Goal: Transaction & Acquisition: Purchase product/service

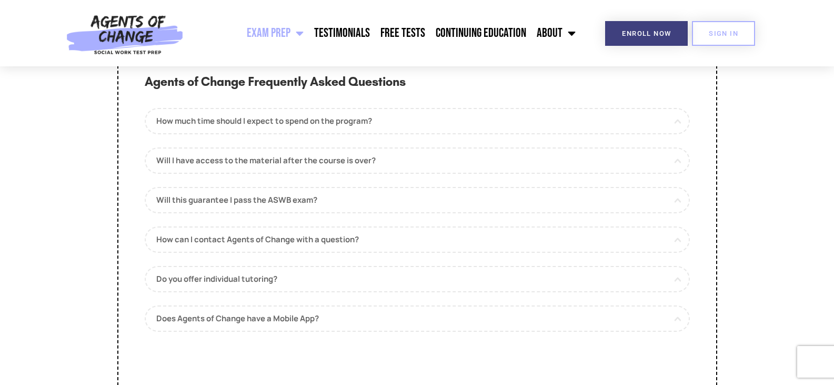
scroll to position [4948, 0]
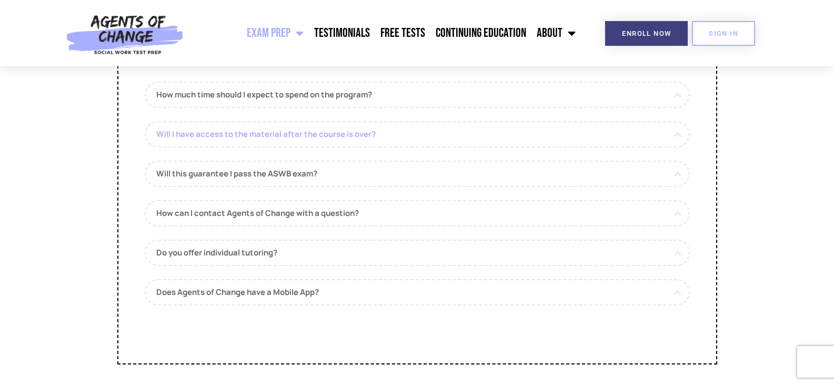
click at [307, 147] on link "Will I have access to the material after the course is over?" at bounding box center [417, 134] width 545 height 26
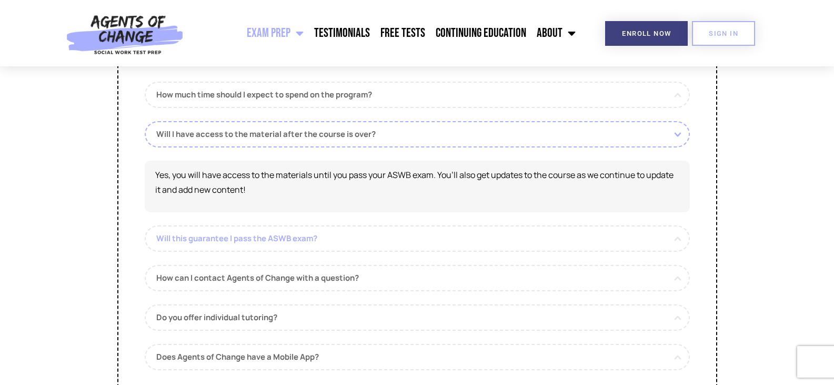
click at [294, 252] on link "Will this guarantee I pass the ASWB exam?" at bounding box center [417, 238] width 545 height 26
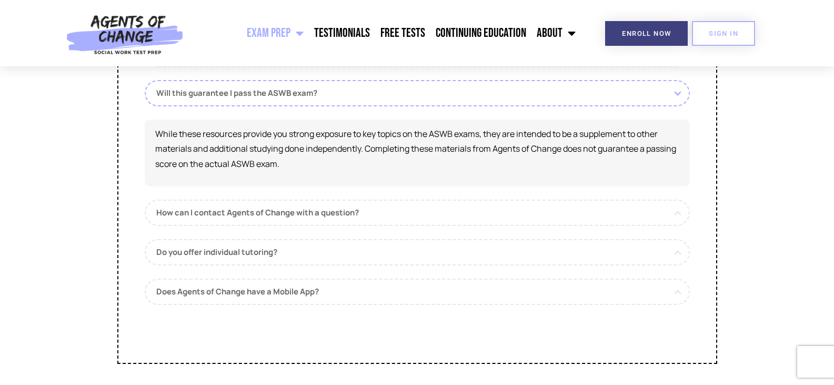
scroll to position [5054, 0]
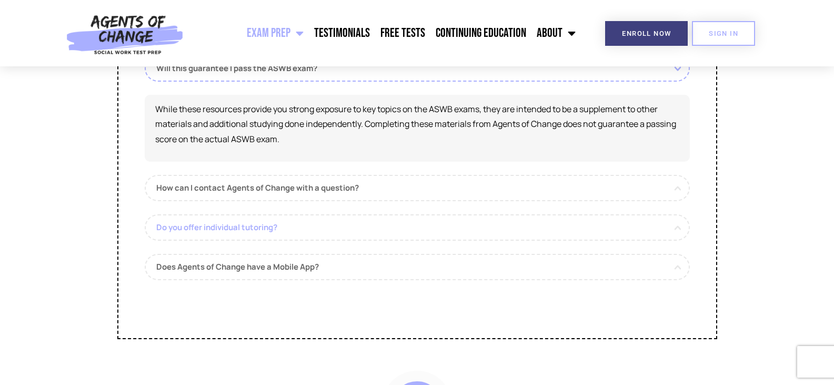
click at [263, 241] on link "Do you offer individual tutoring?" at bounding box center [417, 227] width 545 height 26
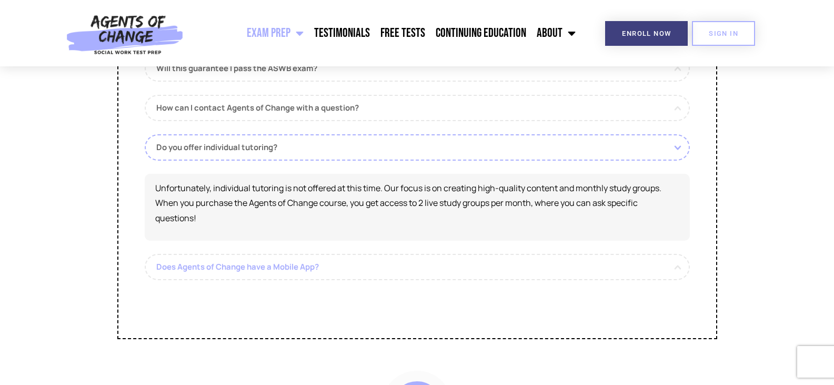
click at [285, 280] on link "Does Agents of Change have a Mobile App?" at bounding box center [417, 267] width 545 height 26
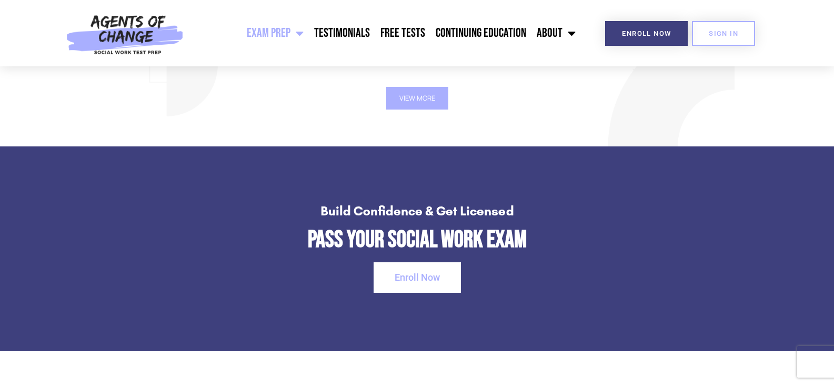
scroll to position [1474, 0]
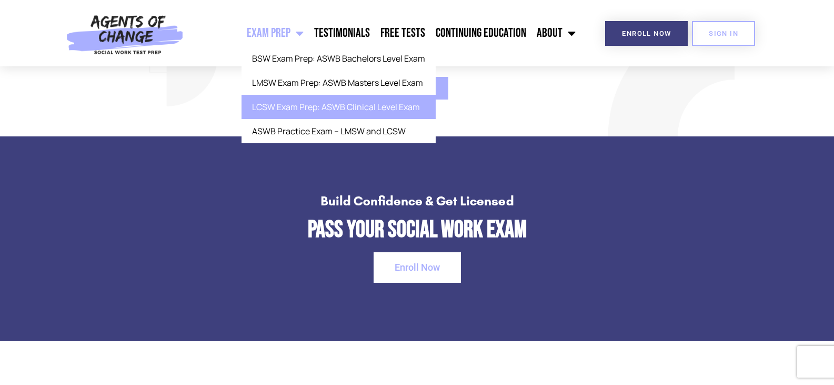
click at [302, 105] on link "LCSW Exam Prep: ASWB Clinical Level Exam" at bounding box center [339, 107] width 194 height 24
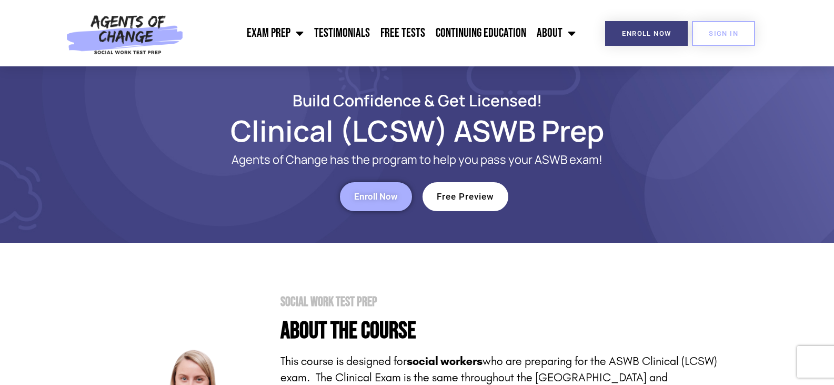
drag, startPoint x: 375, startPoint y: 203, endPoint x: 381, endPoint y: 208, distance: 7.5
click at [375, 203] on link "Enroll Now" at bounding box center [376, 196] width 72 height 29
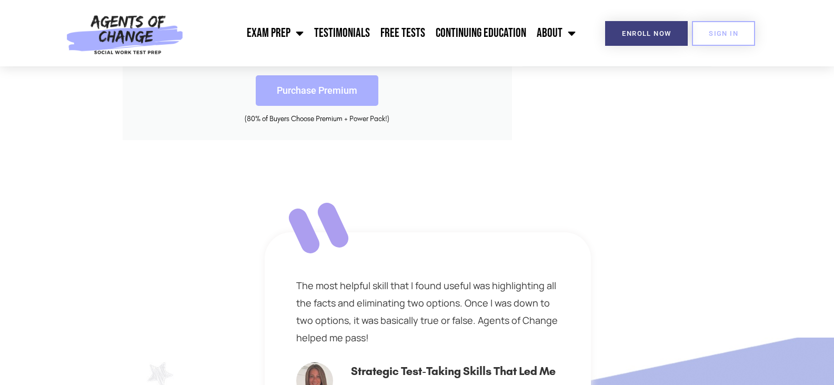
scroll to position [474, 0]
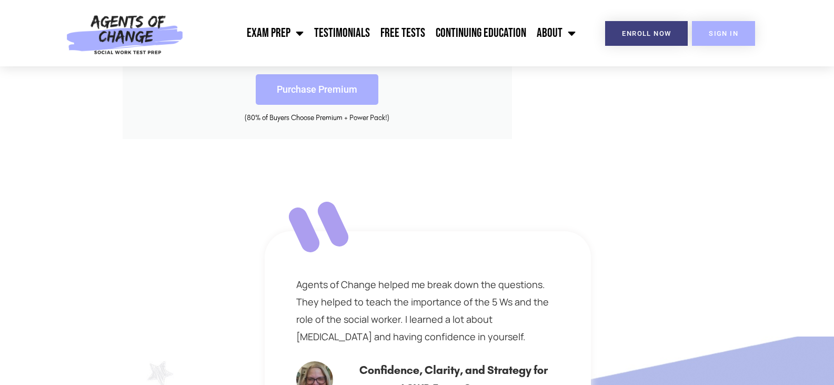
drag, startPoint x: 732, startPoint y: 33, endPoint x: 716, endPoint y: 44, distance: 19.3
click at [732, 33] on span "SIGN IN" at bounding box center [723, 33] width 29 height 7
